Goal: Obtain resource: Download file/media

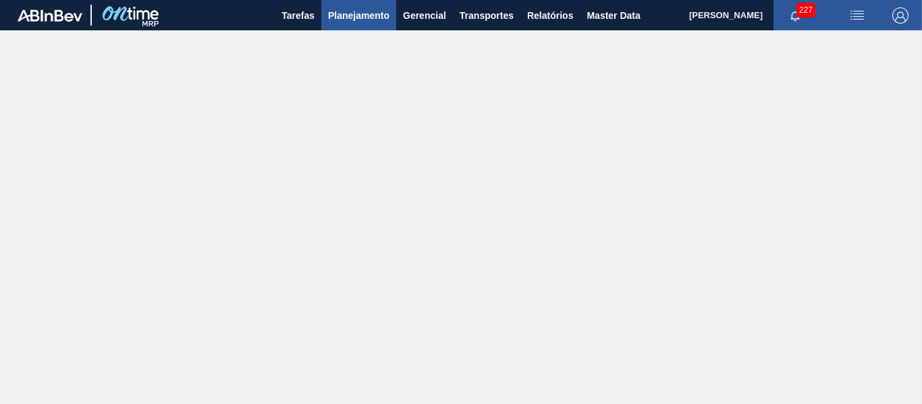
click at [367, 15] on span "Planejamento" at bounding box center [358, 15] width 61 height 16
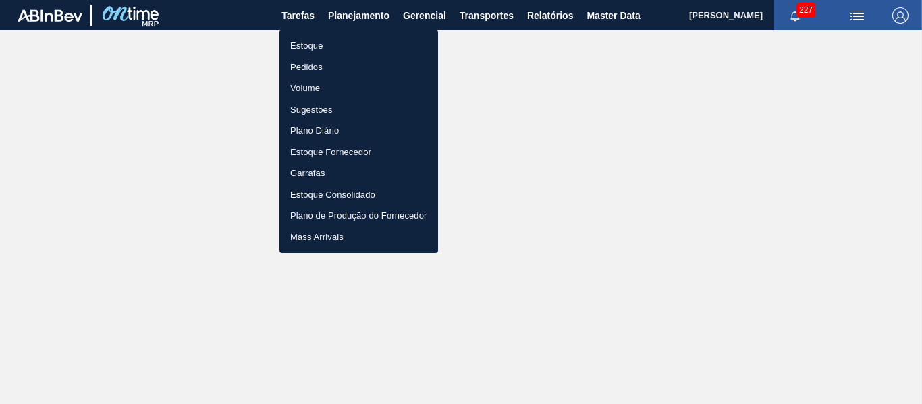
click at [553, 12] on div at bounding box center [461, 202] width 922 height 404
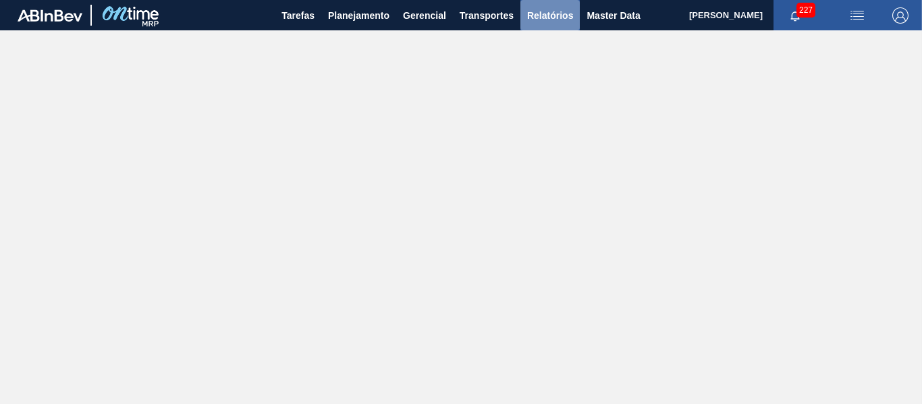
click at [540, 29] on button "Relatórios" at bounding box center [550, 15] width 59 height 30
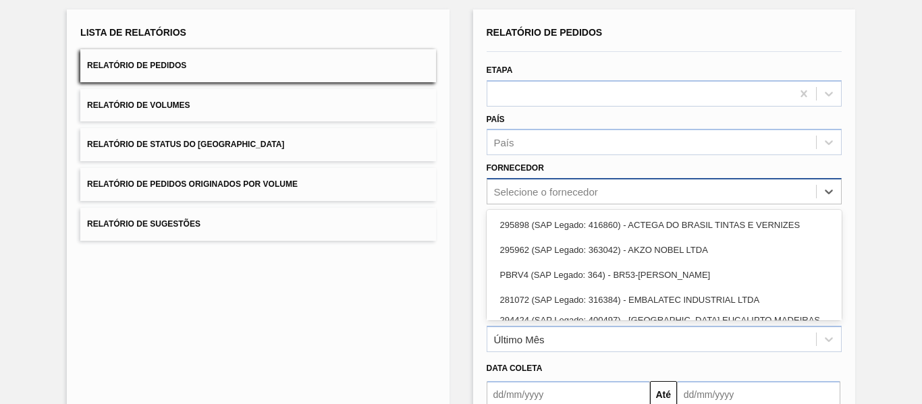
click at [567, 205] on div "option 295962 (SAP Legado: 363042) - AKZO NOBEL LTDA focused, 2 of 22. 22 resul…" at bounding box center [664, 191] width 355 height 26
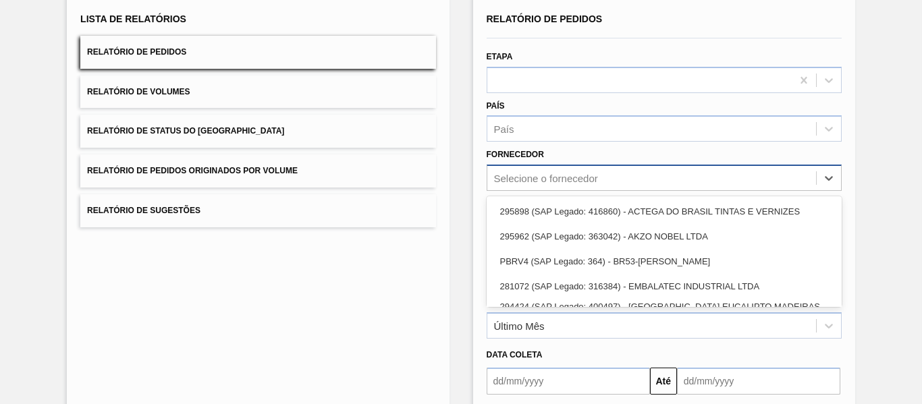
scroll to position [92, 0]
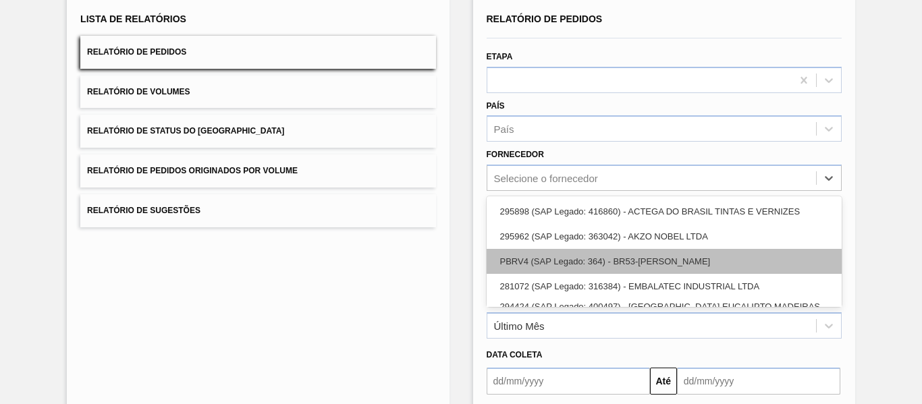
click at [525, 265] on div "PBRV4 (SAP Legado: 364) - BR53-[PERSON_NAME]" at bounding box center [664, 261] width 355 height 25
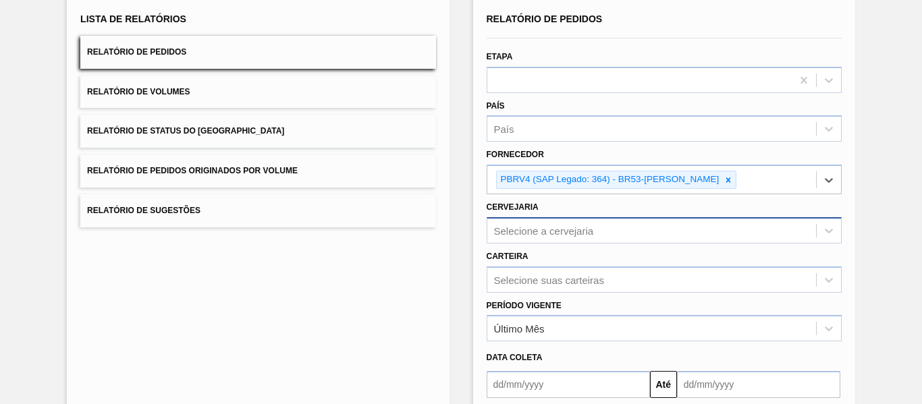
scroll to position [144, 0]
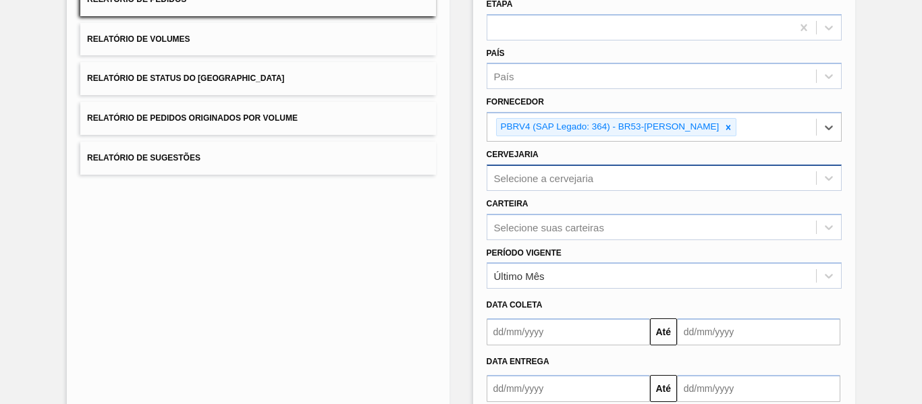
click at [551, 191] on div "Selecione a cervejaria" at bounding box center [664, 178] width 355 height 26
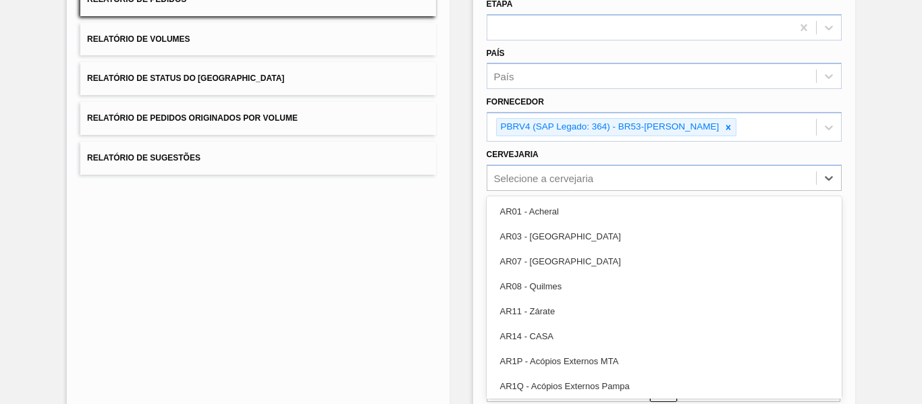
click at [285, 204] on div "Lista de Relatórios Relatório de Pedidos Relatório de Volumes Relatório de Stat…" at bounding box center [258, 205] width 382 height 524
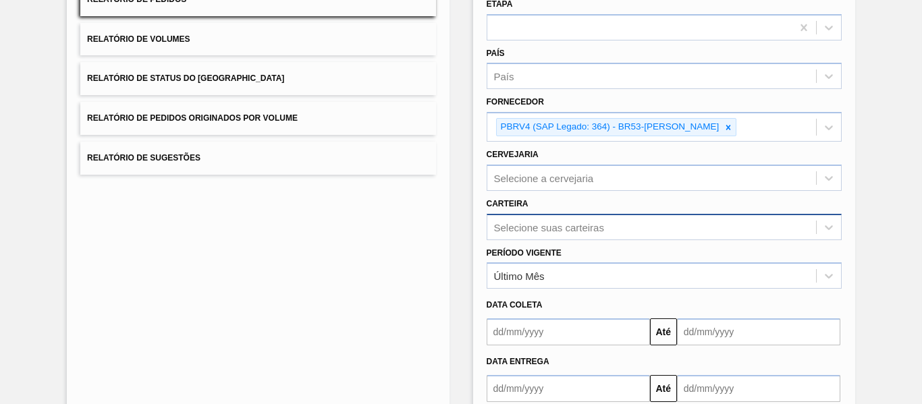
click at [552, 231] on div "Selecione suas carteiras" at bounding box center [664, 227] width 355 height 26
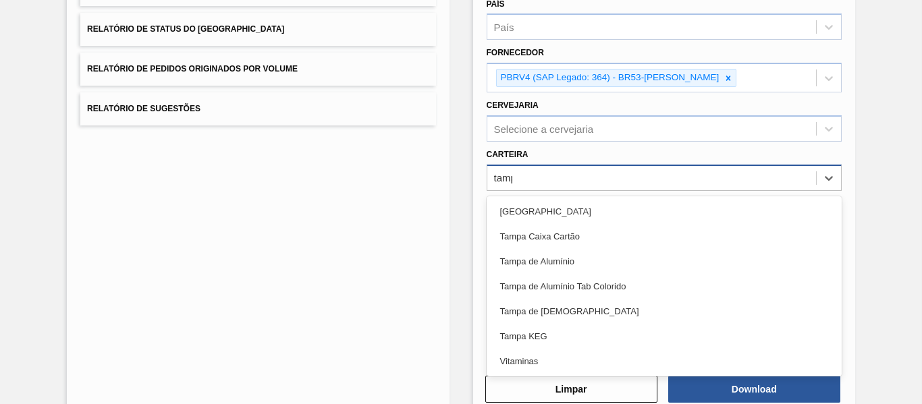
type input "[GEOGRAPHIC_DATA]"
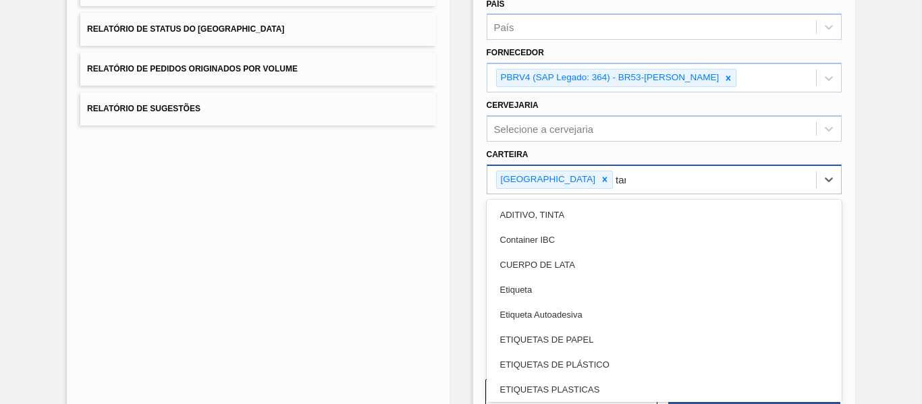
type input "tamp"
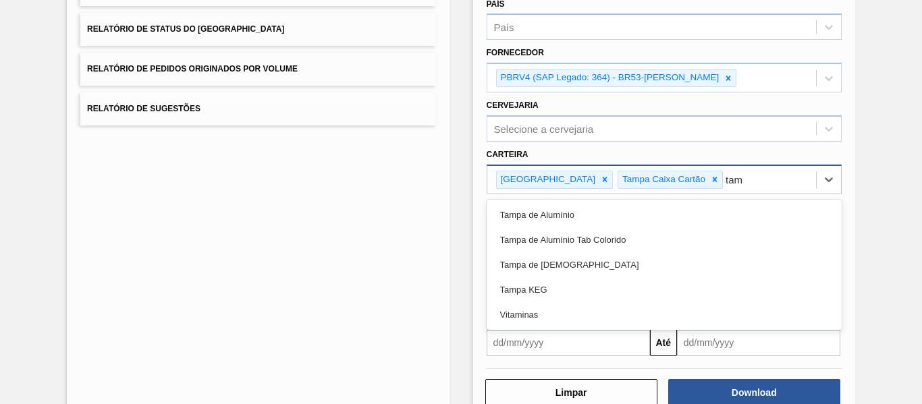
type input "tamp"
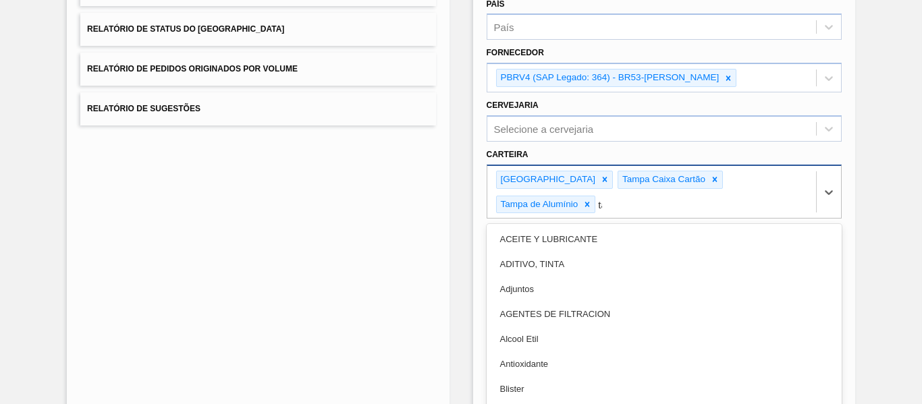
type input "tam"
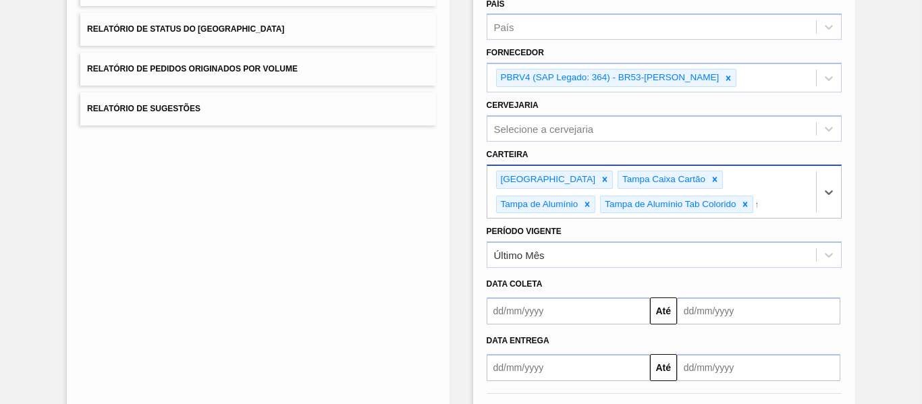
scroll to position [221, 0]
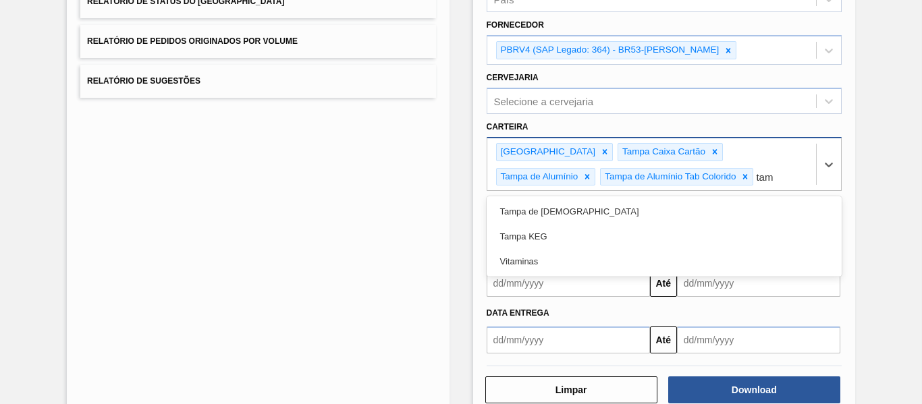
type input "tamp"
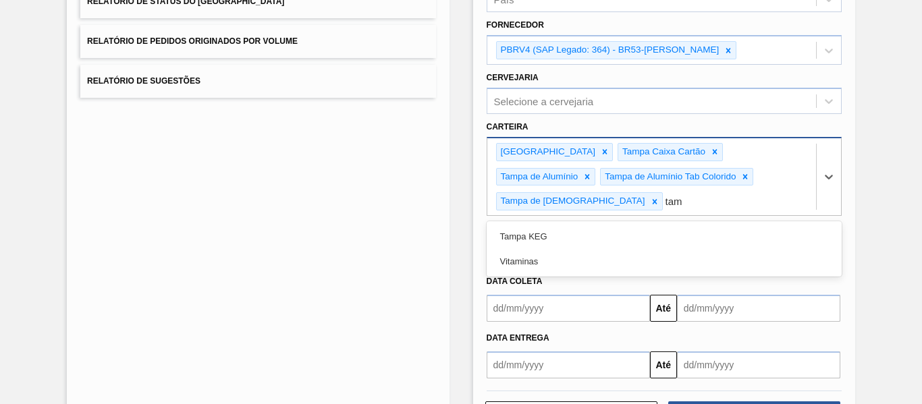
type input "tamp"
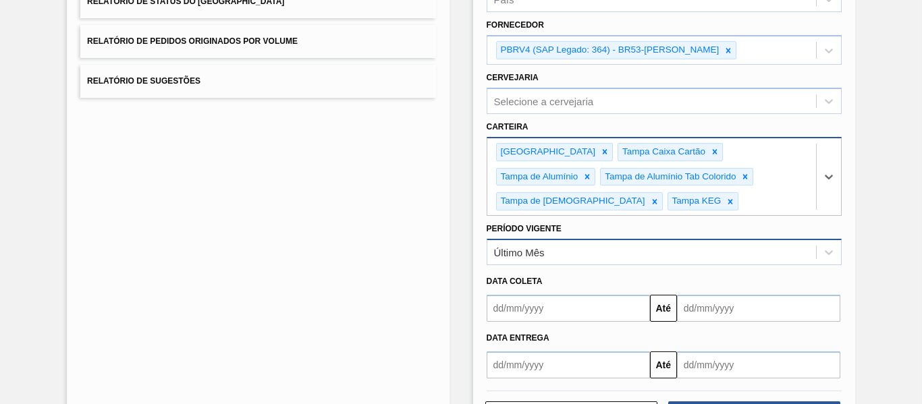
click at [576, 259] on div "Último Mês" at bounding box center [651, 253] width 329 height 20
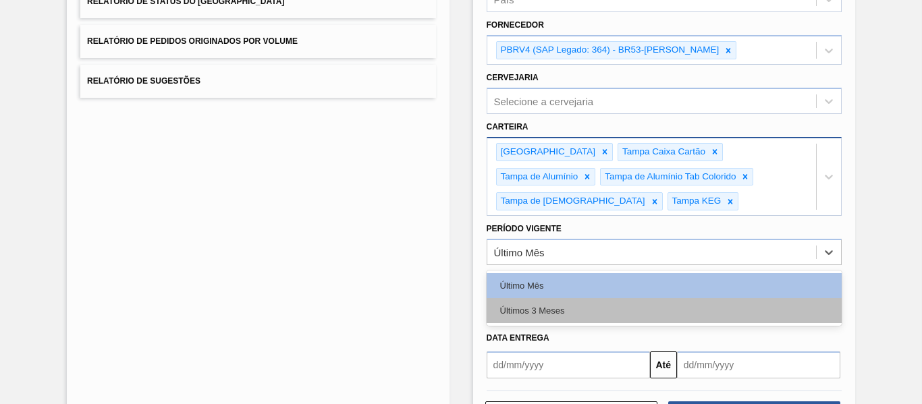
click at [581, 307] on div "Últimos 3 Meses" at bounding box center [664, 310] width 355 height 25
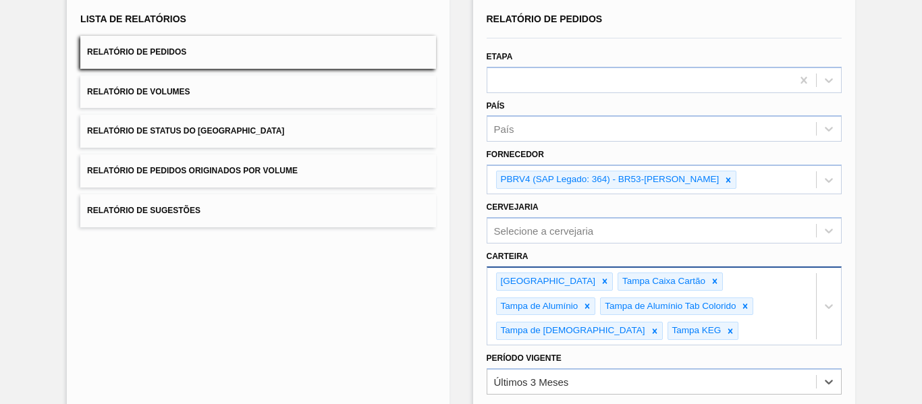
scroll to position [86, 0]
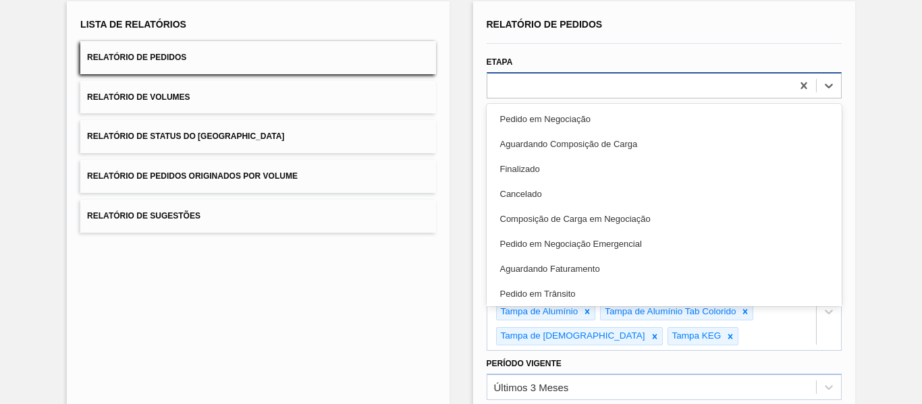
click at [546, 88] on div at bounding box center [639, 86] width 304 height 20
click at [548, 269] on div "Aguardando Faturamento" at bounding box center [664, 269] width 355 height 25
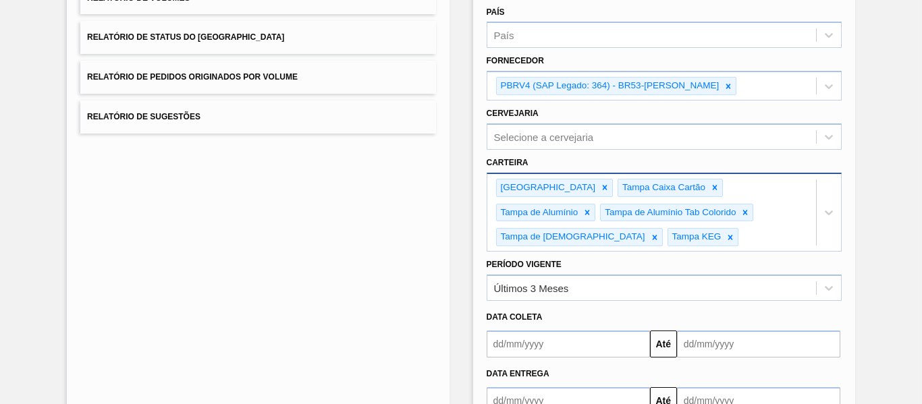
scroll to position [277, 0]
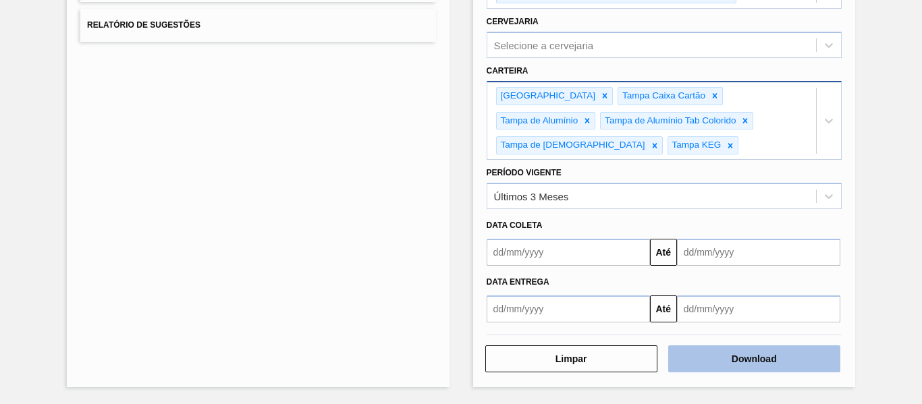
click at [753, 356] on button "Download" at bounding box center [754, 359] width 172 height 27
